Goal: Use online tool/utility

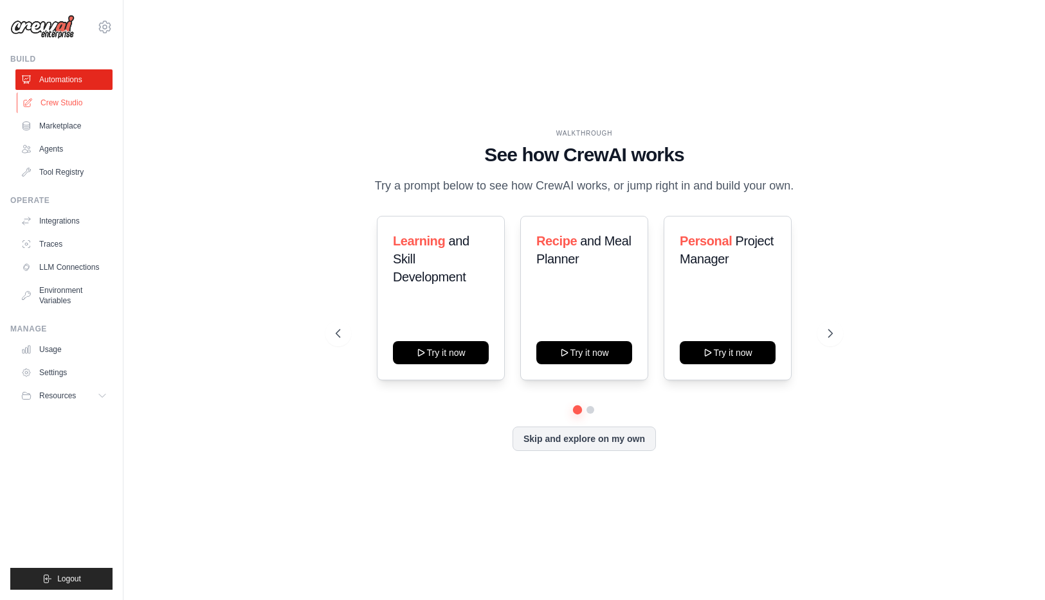
click at [75, 103] on link "Crew Studio" at bounding box center [65, 103] width 97 height 21
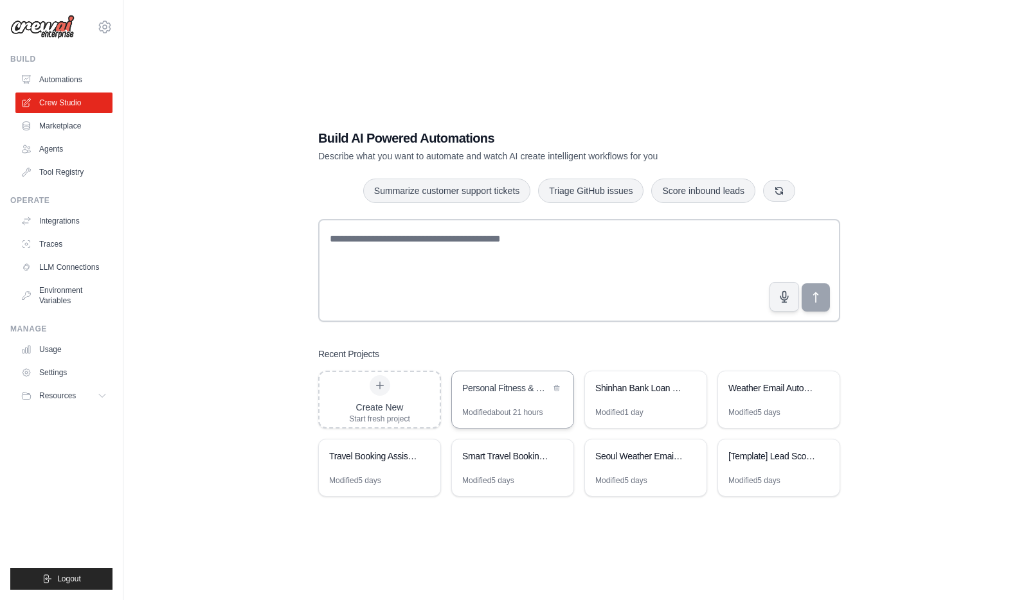
click at [517, 390] on div "Personal Fitness & Health Tracker" at bounding box center [506, 388] width 88 height 13
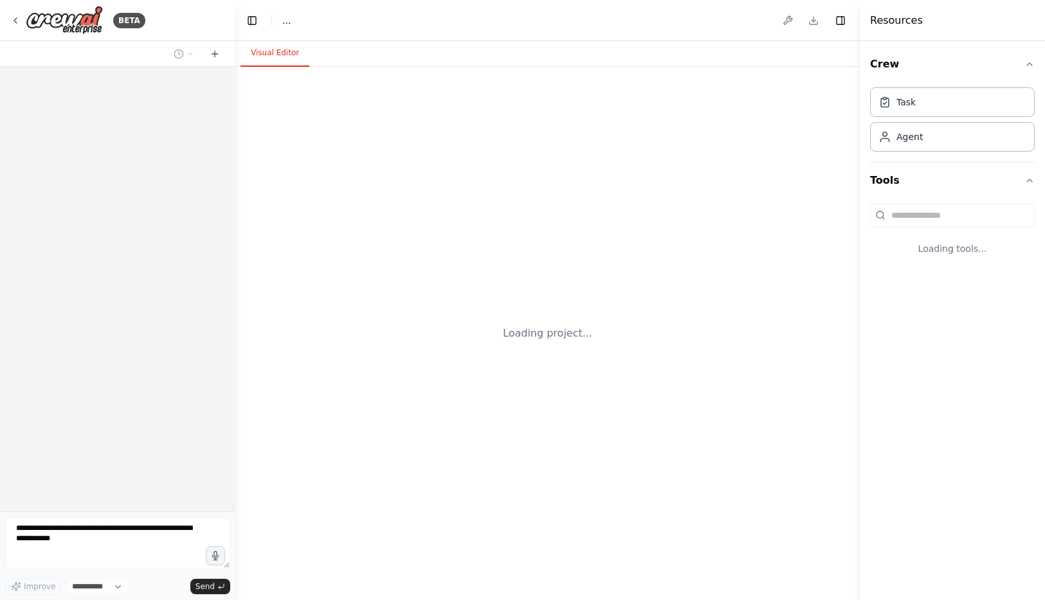
select select "****"
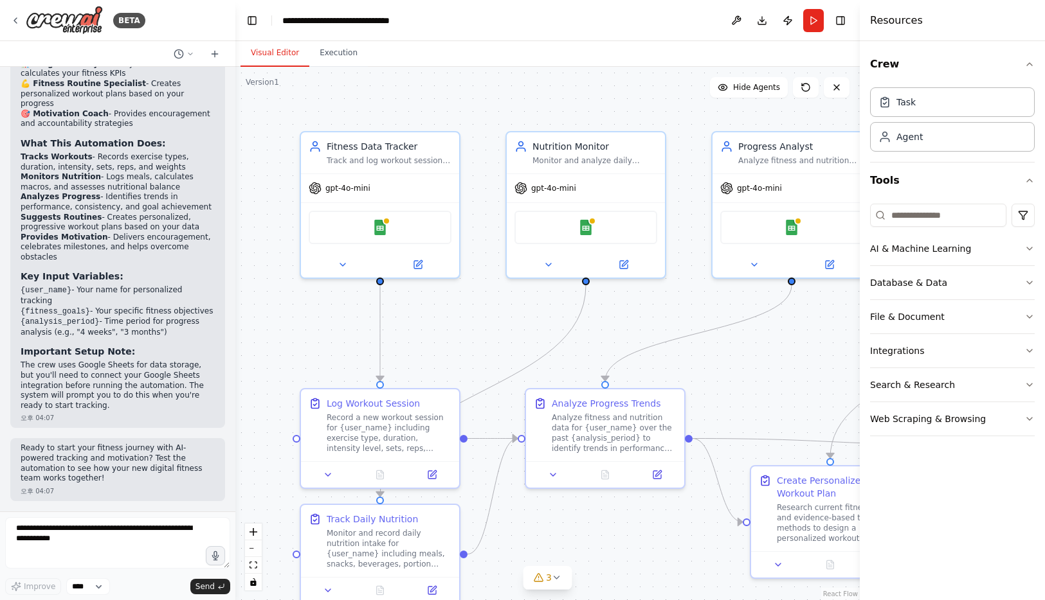
scroll to position [1331, 0]
